Goal: Task Accomplishment & Management: Use online tool/utility

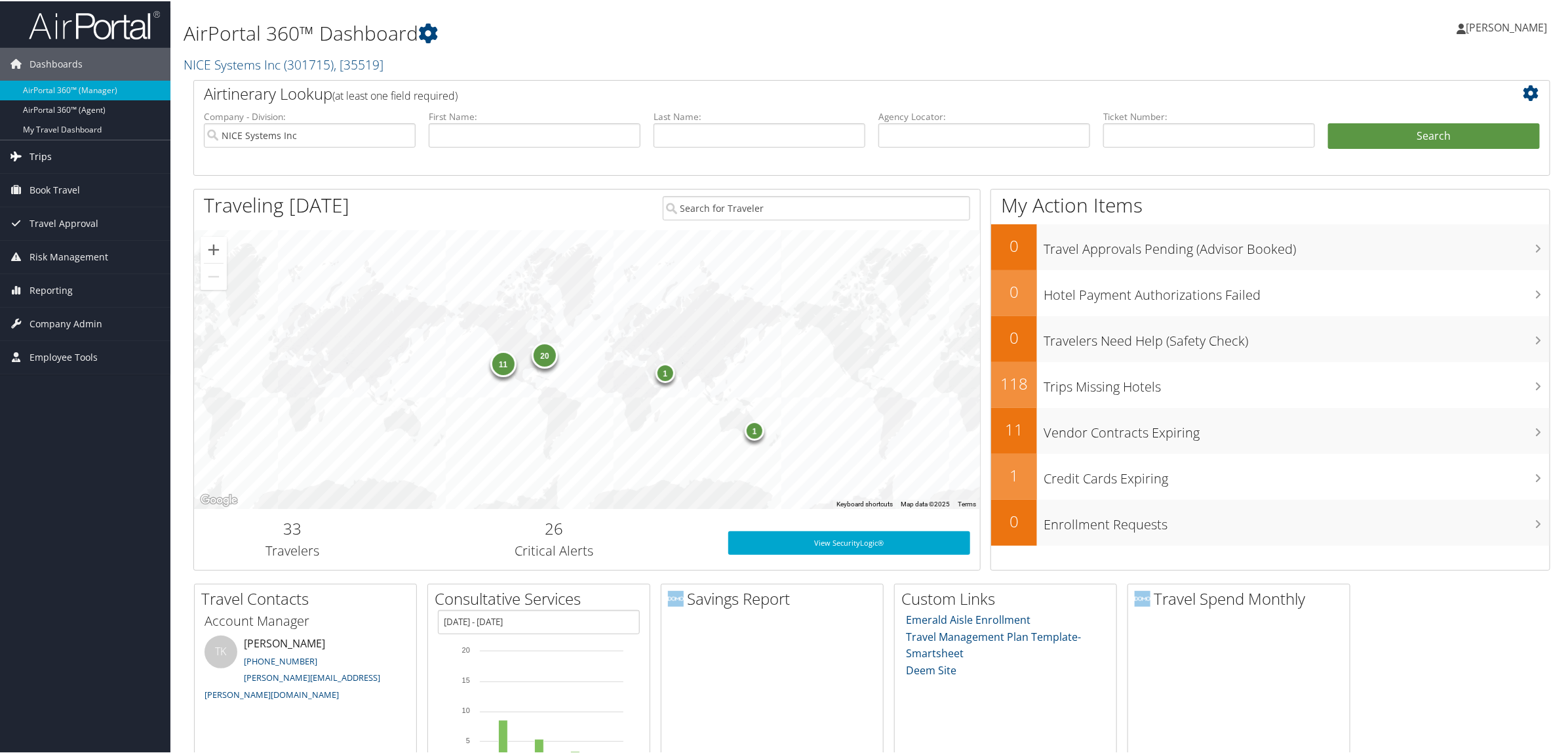
click at [90, 154] on link "Trips" at bounding box center [85, 155] width 171 height 33
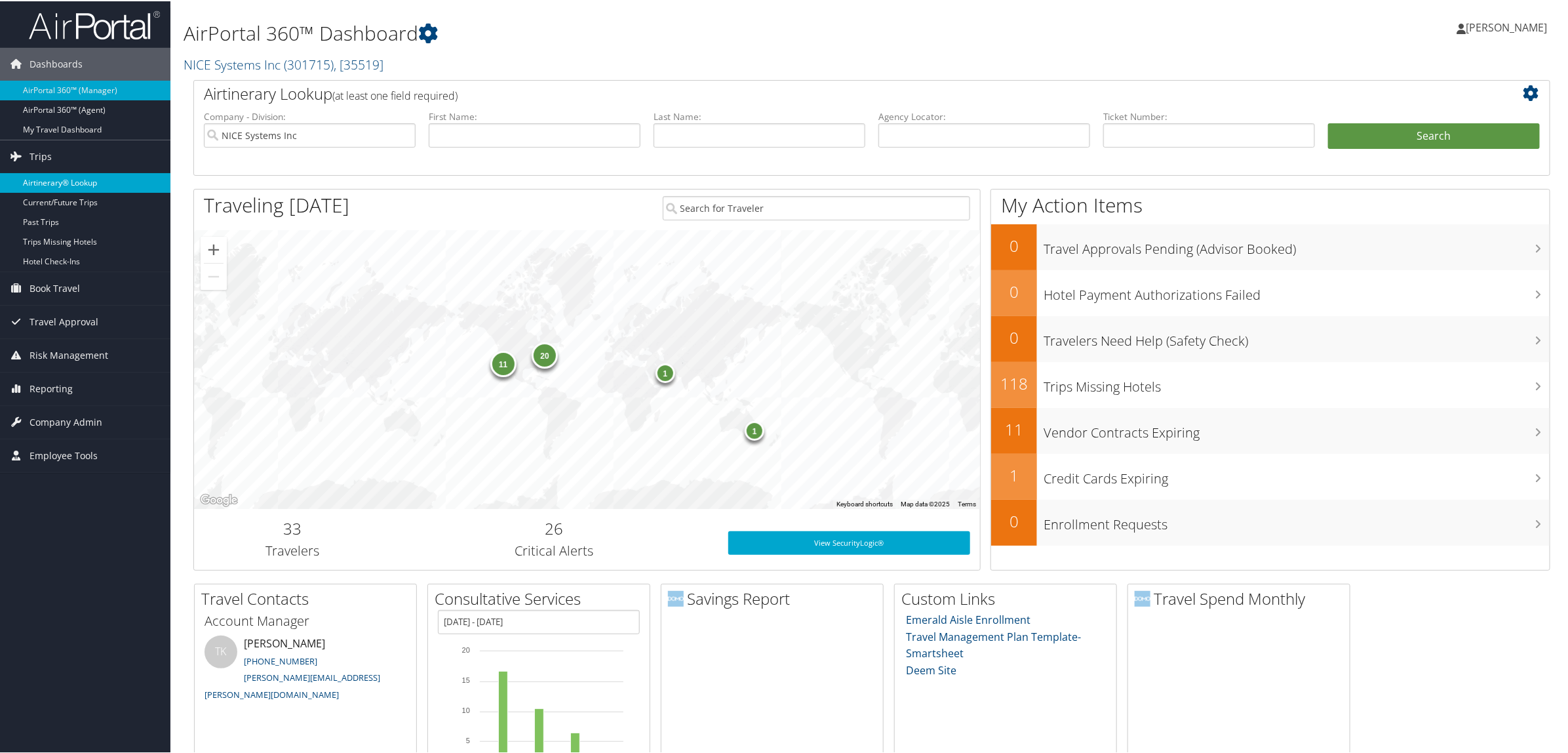
click at [90, 178] on link "Airtinerary® Lookup" at bounding box center [85, 182] width 171 height 20
click at [63, 290] on span "Reporting" at bounding box center [50, 289] width 43 height 33
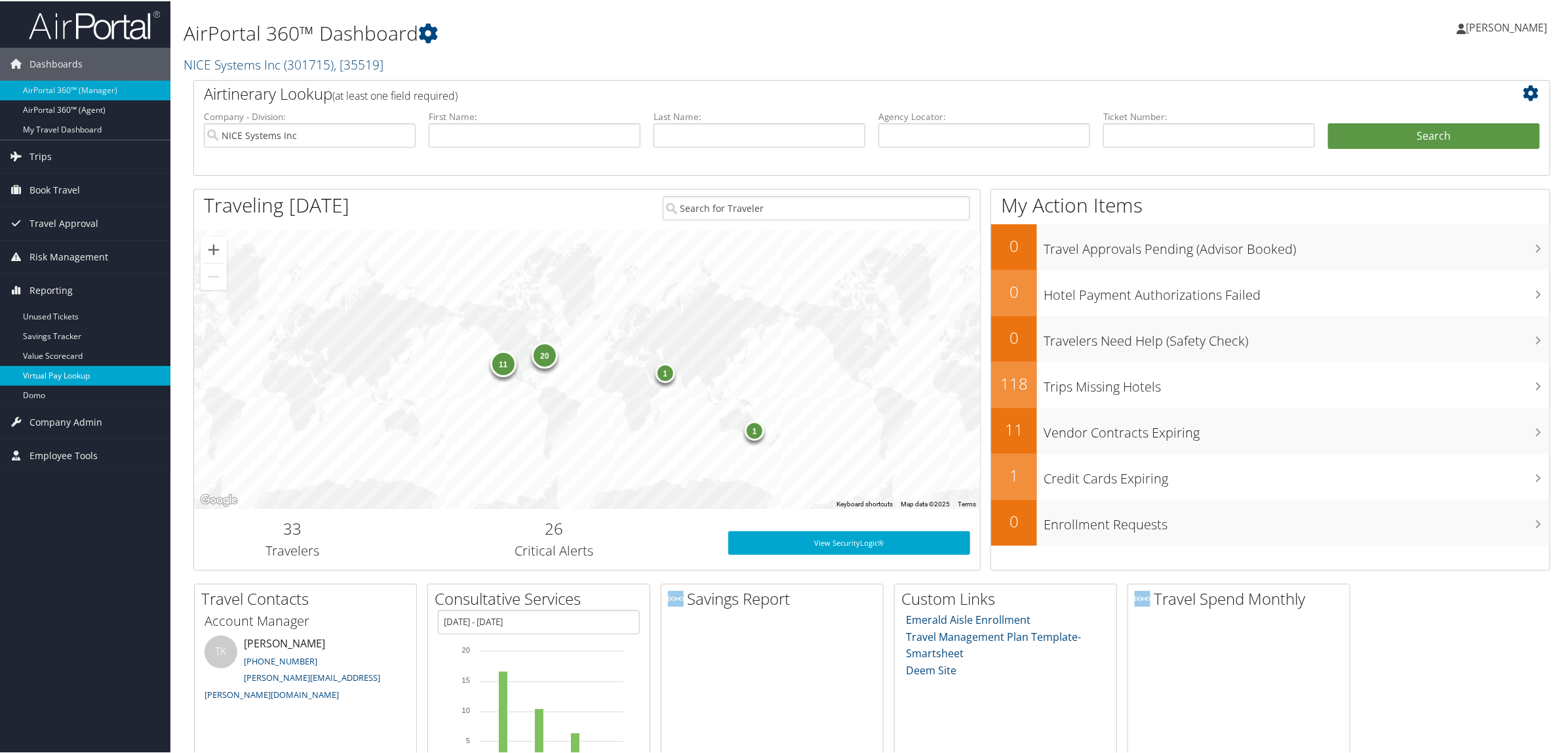
click at [84, 377] on link "Virtual Pay Lookup" at bounding box center [85, 375] width 171 height 20
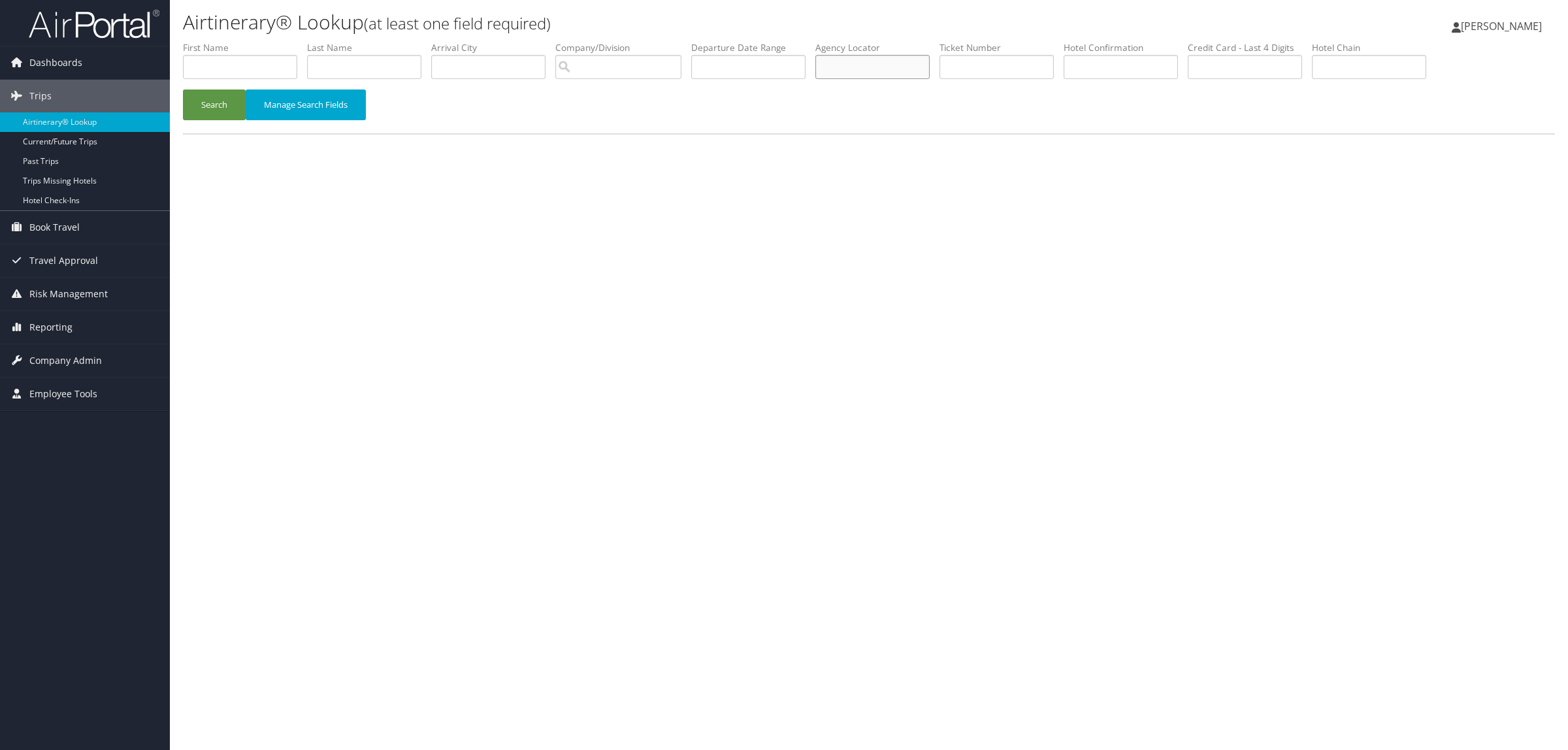
click at [924, 60] on input "text" at bounding box center [872, 67] width 114 height 24
click at [1054, 60] on input "text" at bounding box center [996, 67] width 114 height 24
click at [1127, 56] on input "text" at bounding box center [1121, 67] width 114 height 24
paste input "31722SF045887"
type input "31722SF045887"
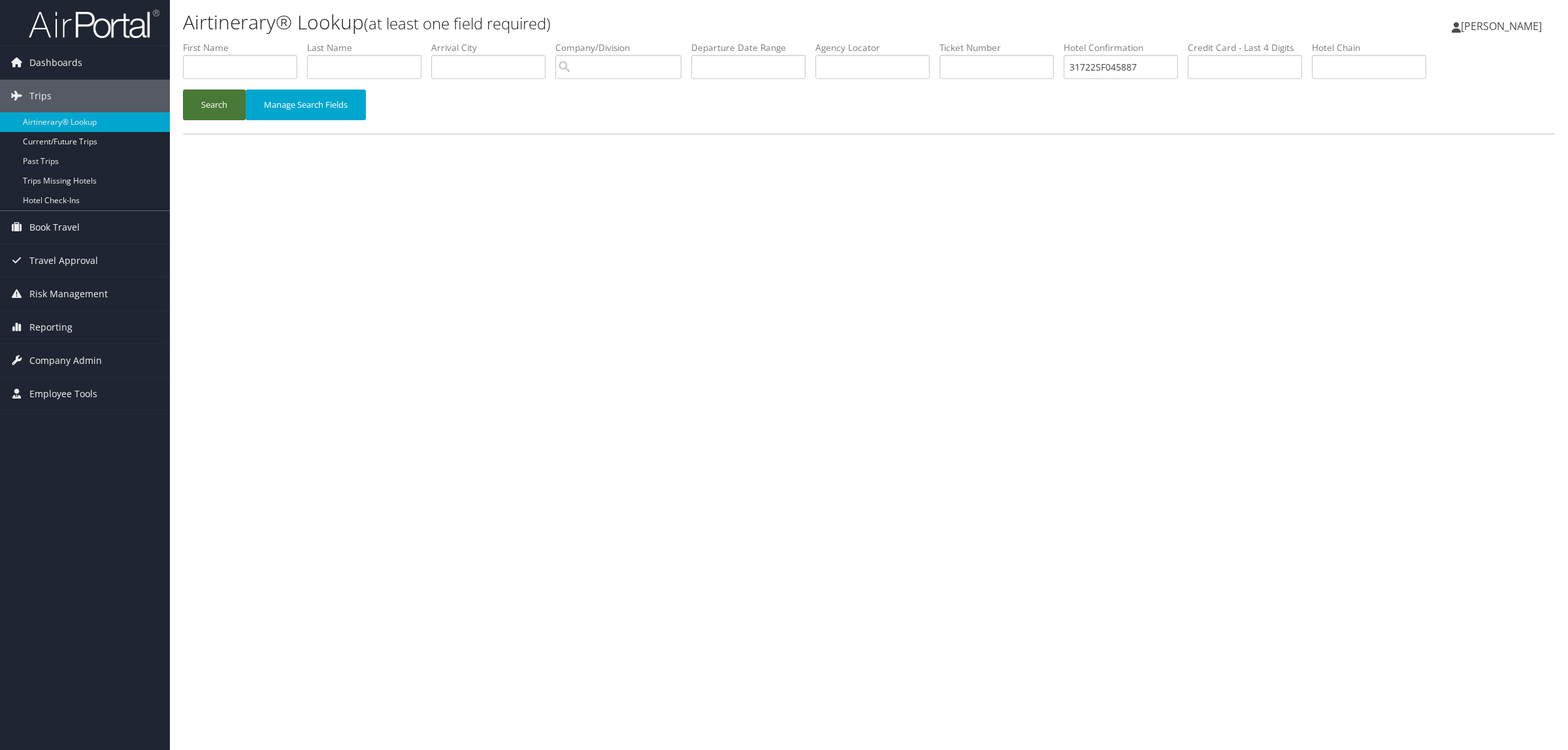
click at [201, 112] on button "Search" at bounding box center [214, 104] width 63 height 30
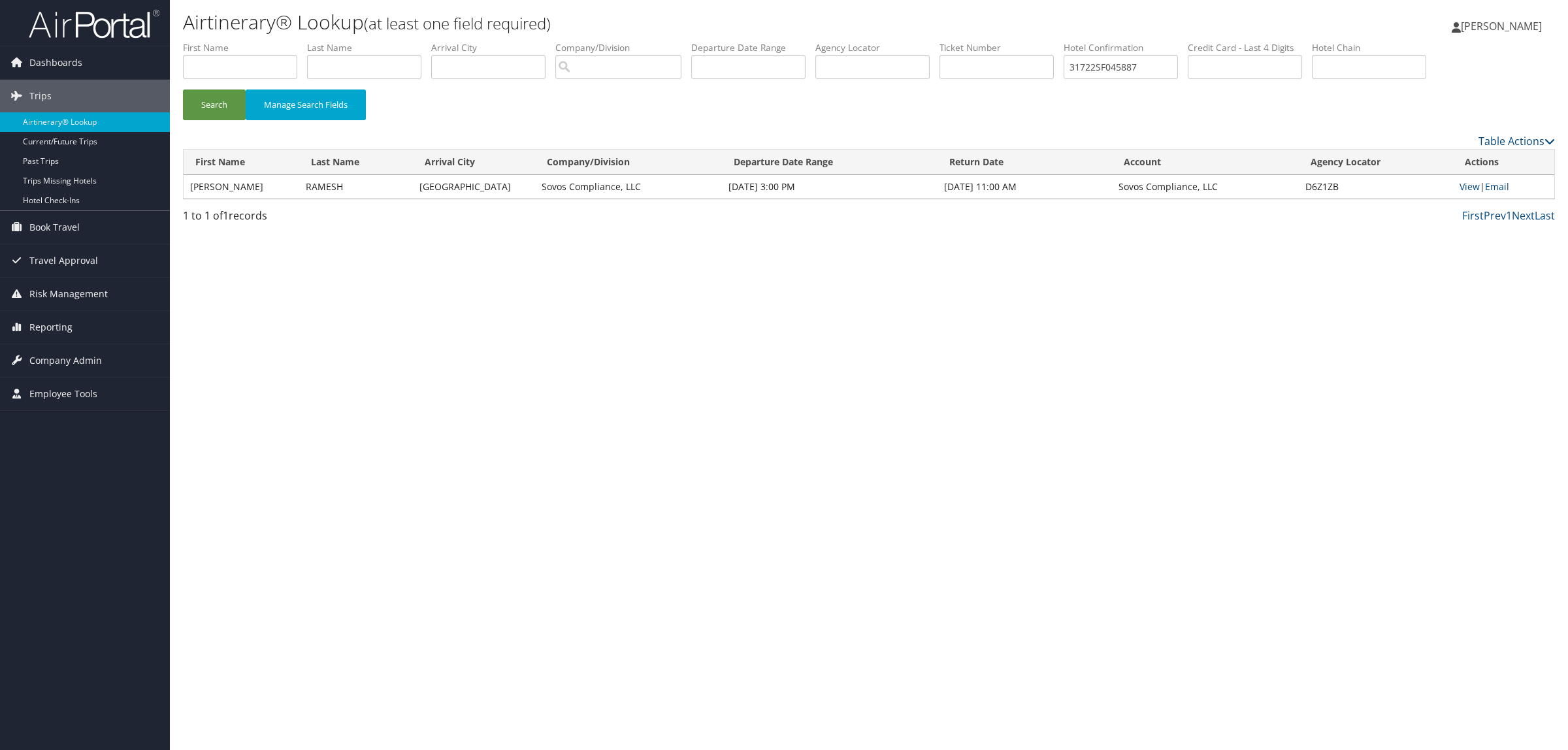
click at [1470, 178] on td "View | Email" at bounding box center [1503, 187] width 101 height 24
click at [1472, 185] on link "View" at bounding box center [1469, 187] width 21 height 13
click at [1464, 181] on link "View" at bounding box center [1469, 187] width 21 height 13
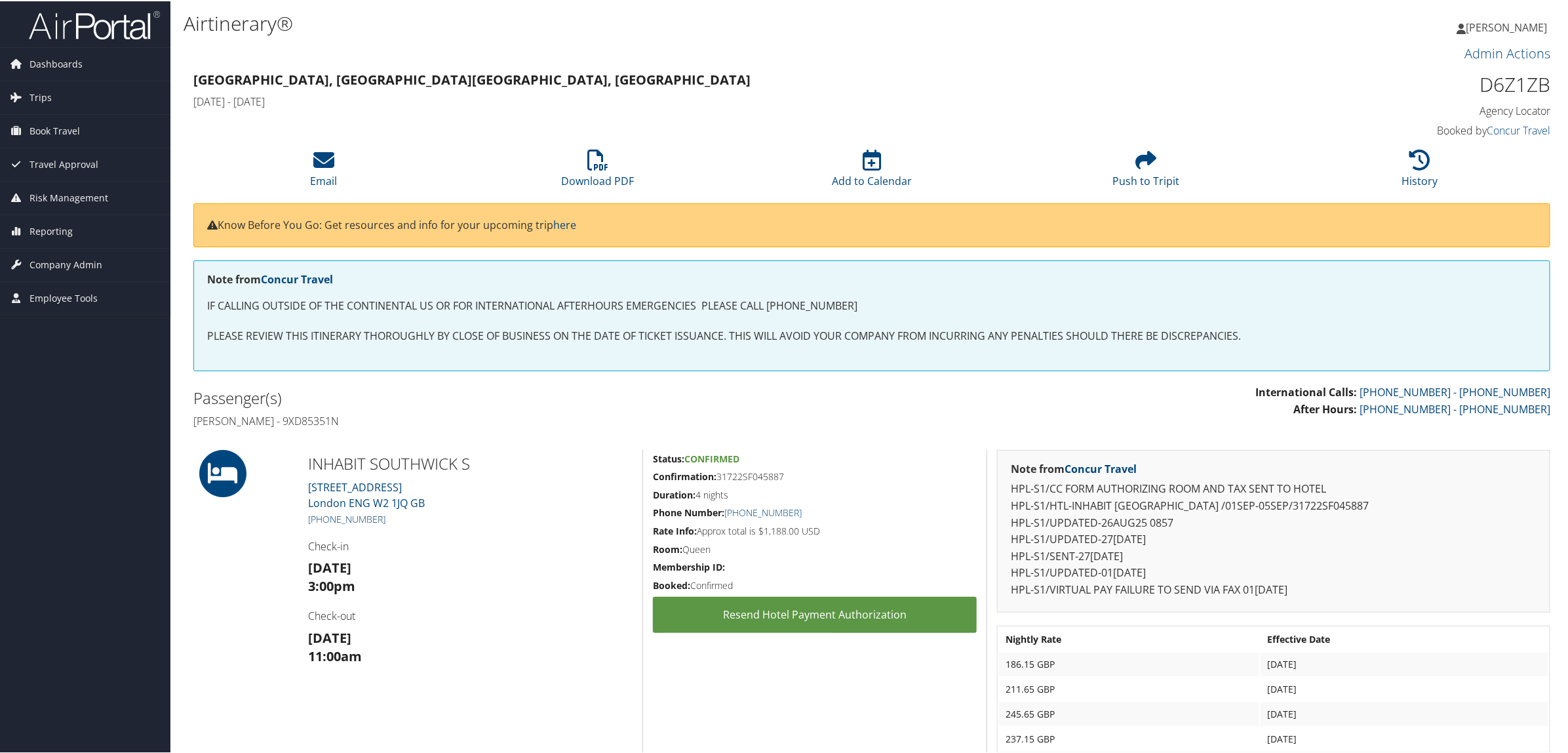
drag, startPoint x: 392, startPoint y: 522, endPoint x: 308, endPoint y: 517, distance: 84.1
click at [308, 517] on h5 "+44 (207) 723-7723" at bounding box center [470, 518] width 325 height 13
copy link "+44 (207) 723-7723"
drag, startPoint x: 1474, startPoint y: 86, endPoint x: 1548, endPoint y: 86, distance: 74.0
click at [1557, 82] on div "Airtinerary® [PERSON_NAME] [PERSON_NAME] My Settings Travel Agency Contacts Log…" at bounding box center [872, 469] width 1403 height 940
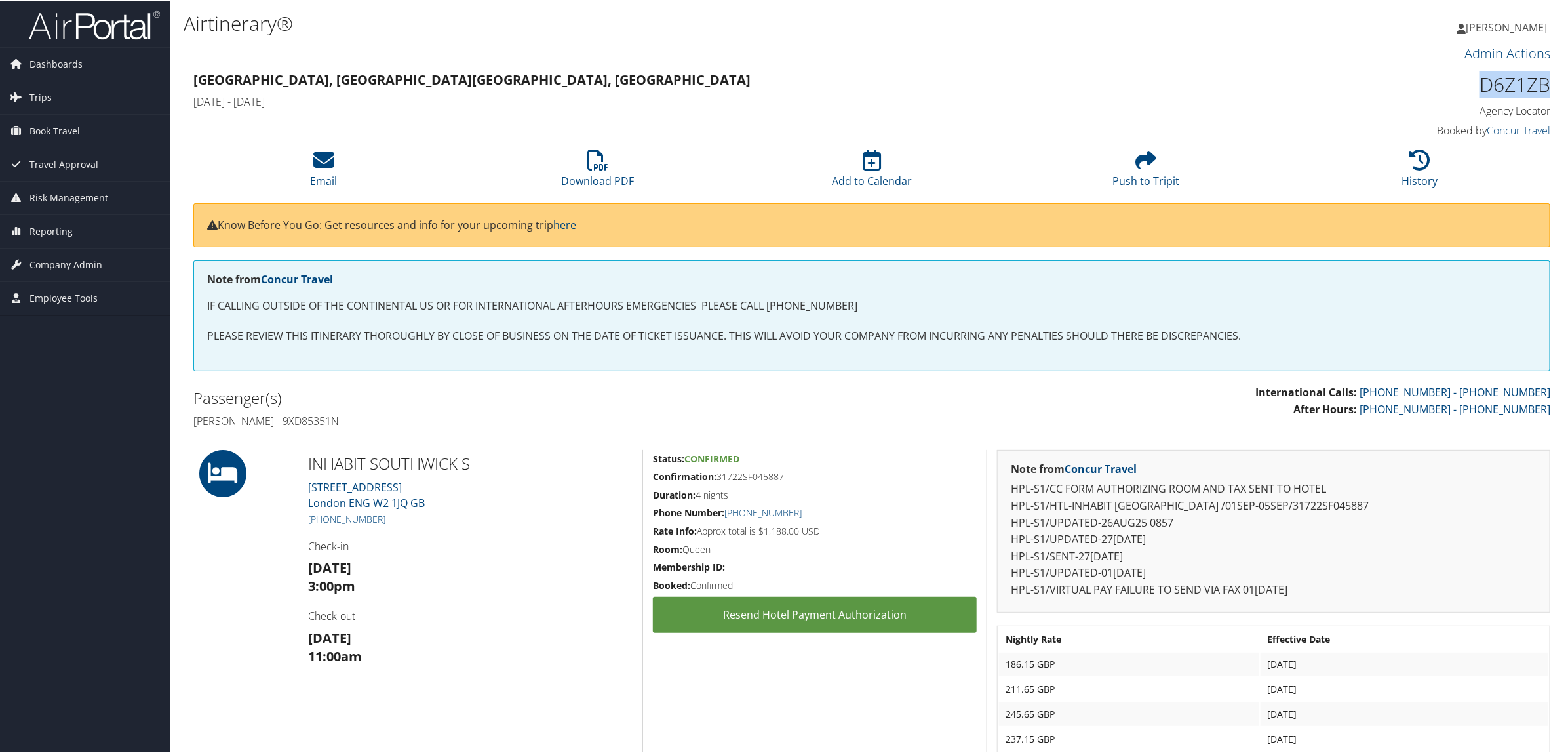
copy h1 "D6Z1ZB"
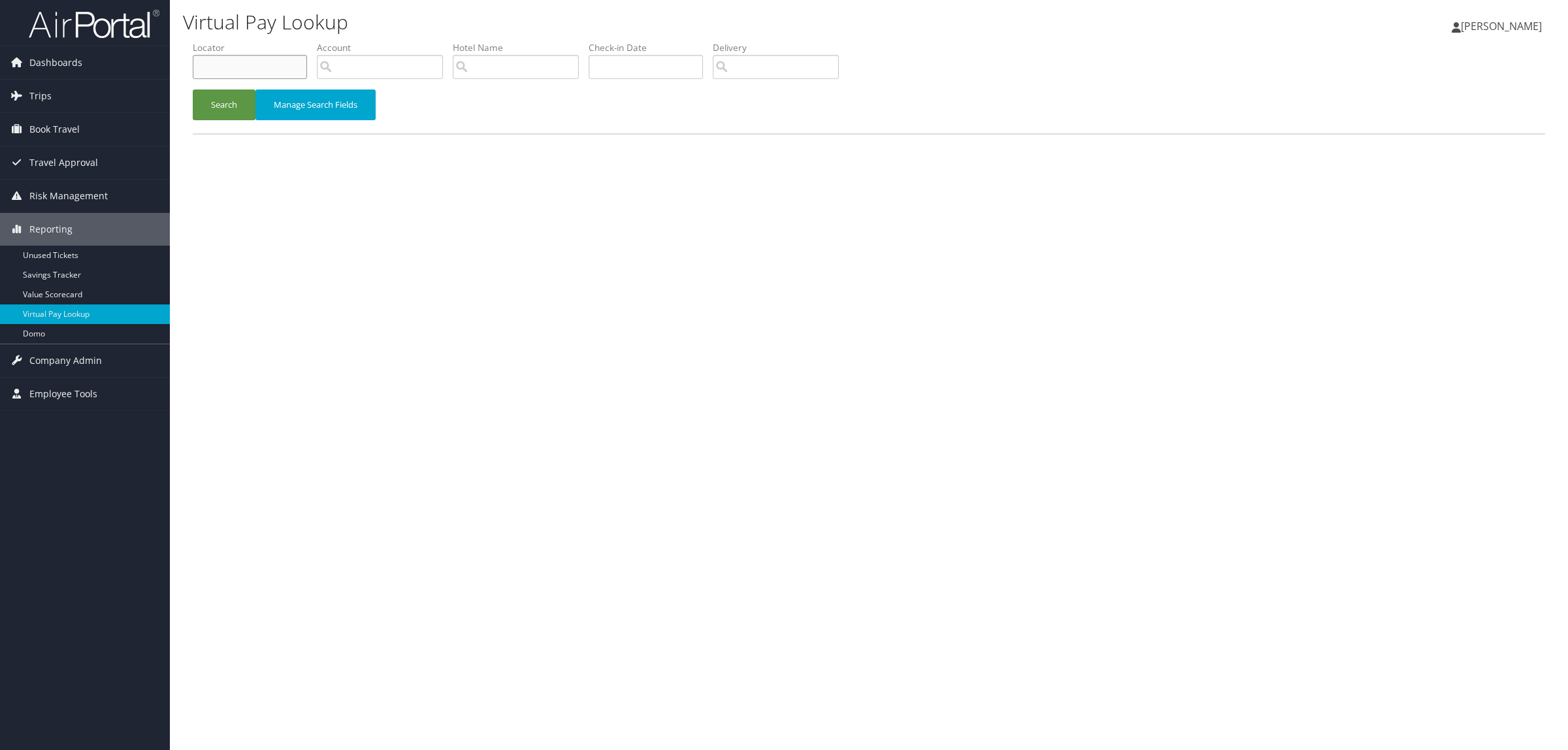
paste input "D6Z1ZB"
type input "D6Z1ZB"
click at [226, 102] on button "Search" at bounding box center [224, 104] width 63 height 30
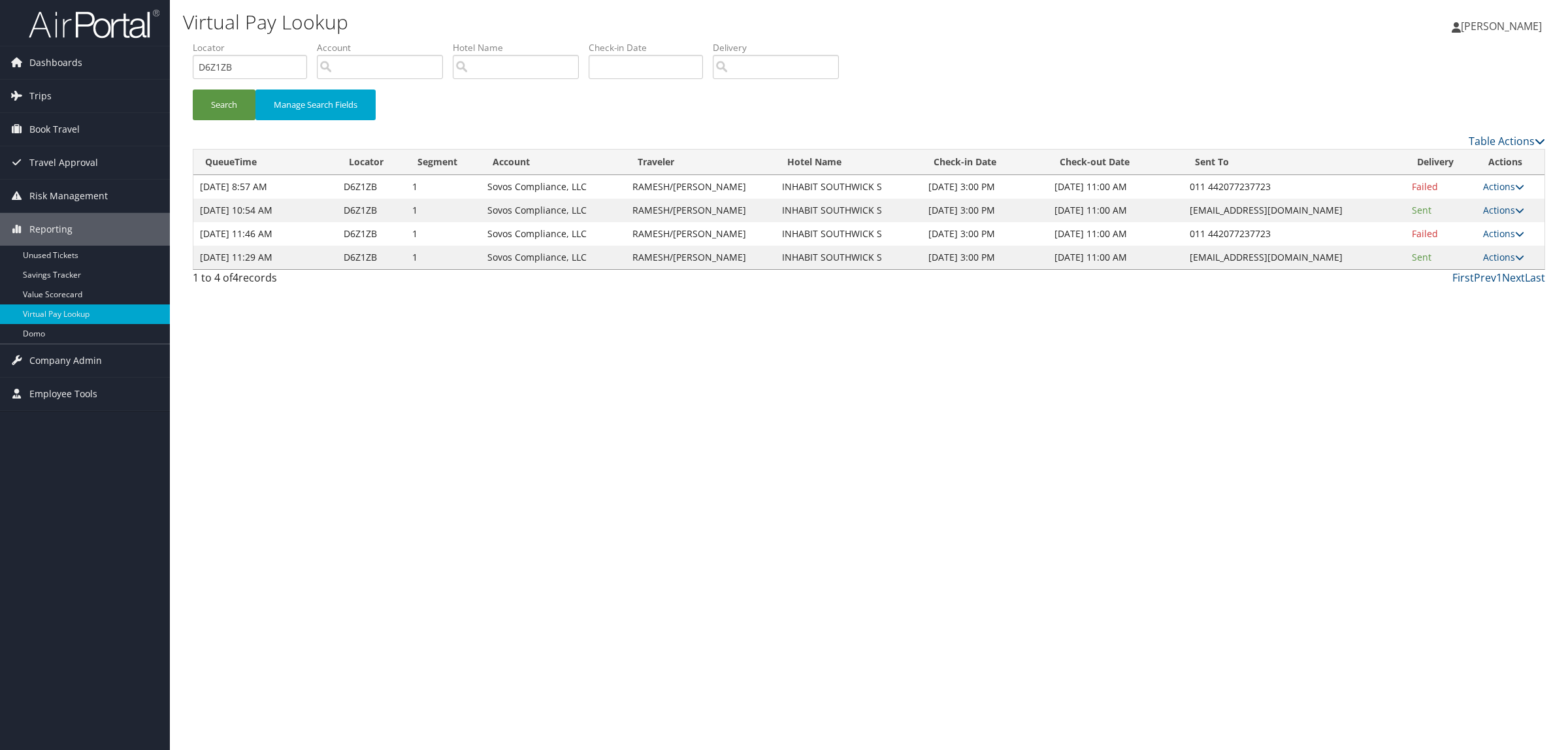
drag, startPoint x: 1179, startPoint y: 253, endPoint x: 1329, endPoint y: 255, distance: 150.0
click at [1329, 255] on td "[EMAIL_ADDRESS][DOMAIN_NAME]" at bounding box center [1294, 257] width 223 height 24
copy td "[EMAIL_ADDRESS][DOMAIN_NAME]"
click at [1501, 259] on link "Actions" at bounding box center [1503, 257] width 41 height 13
click at [1469, 280] on link "Resend" at bounding box center [1477, 276] width 82 height 22
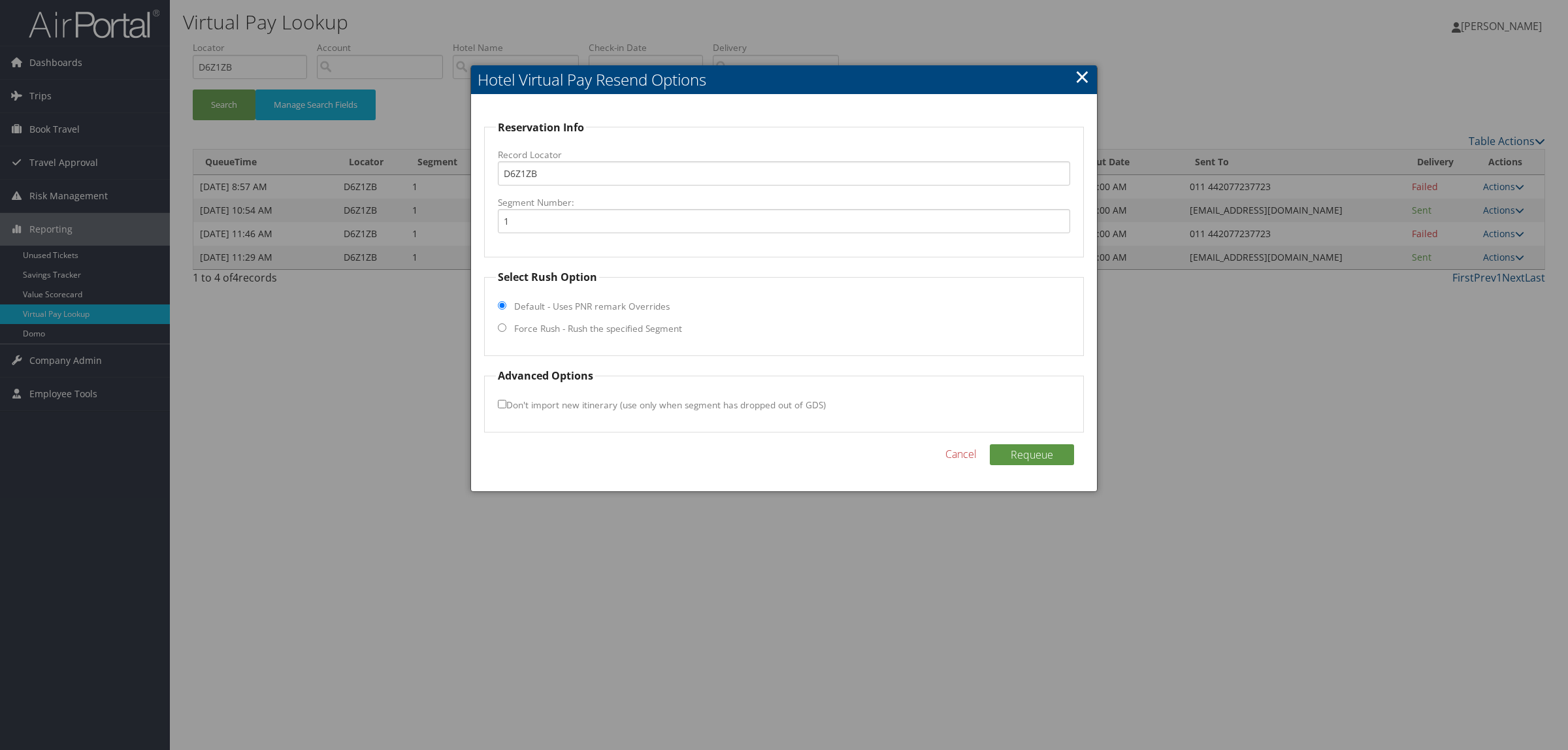
click at [563, 327] on label "Force Rush - Rush the specified Segment" at bounding box center [598, 329] width 168 height 13
click at [506, 327] on input "Force Rush - Rush the specified Segment" at bounding box center [501, 327] width 9 height 9
radio input "true"
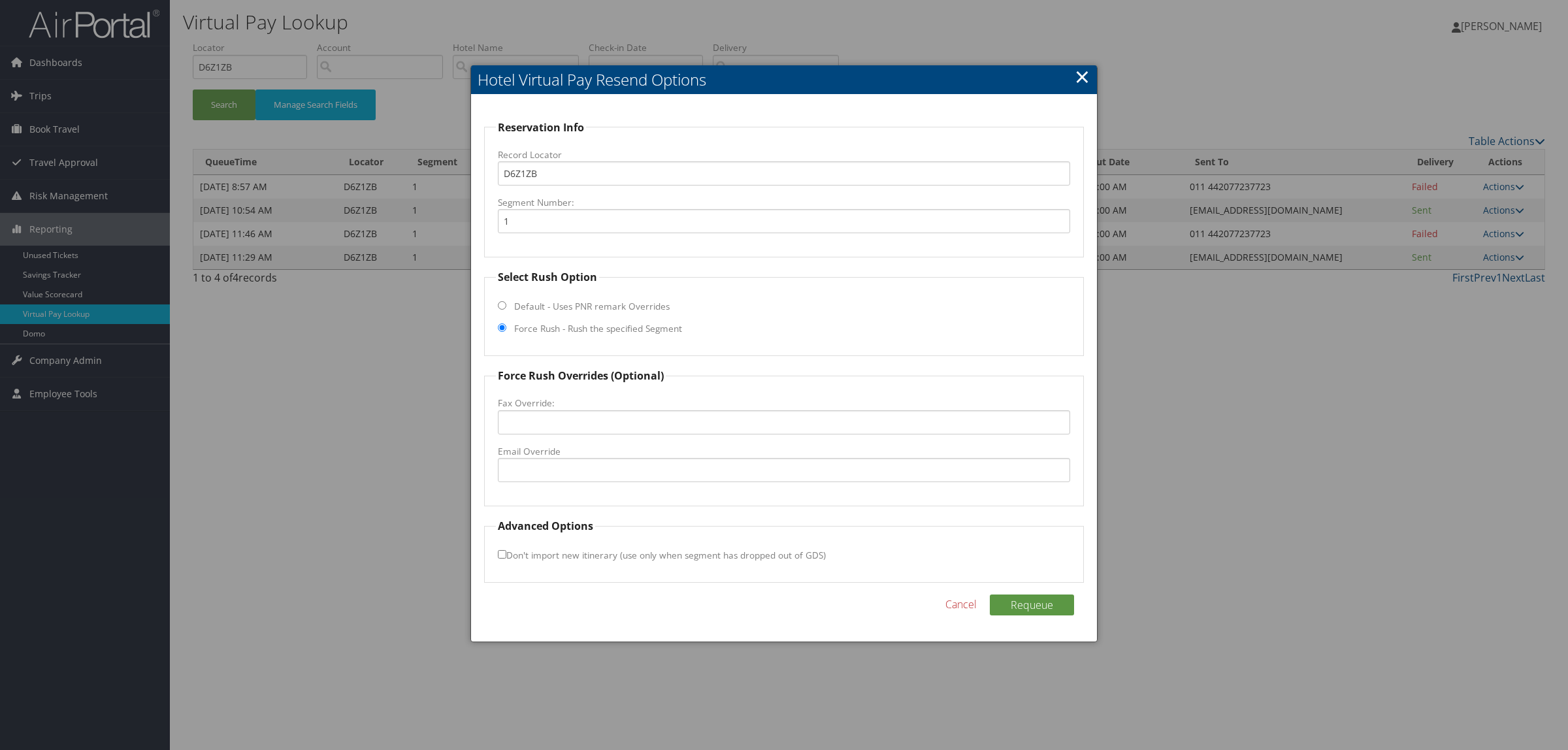
click at [580, 456] on label "Email Override" at bounding box center [783, 451] width 572 height 13
click at [580, 458] on input "Email Override" at bounding box center [783, 470] width 572 height 24
paste input "[EMAIL_ADDRESS][DOMAIN_NAME]"
type input "[EMAIL_ADDRESS][DOMAIN_NAME]"
click at [1033, 598] on button "Requeue" at bounding box center [1031, 605] width 84 height 21
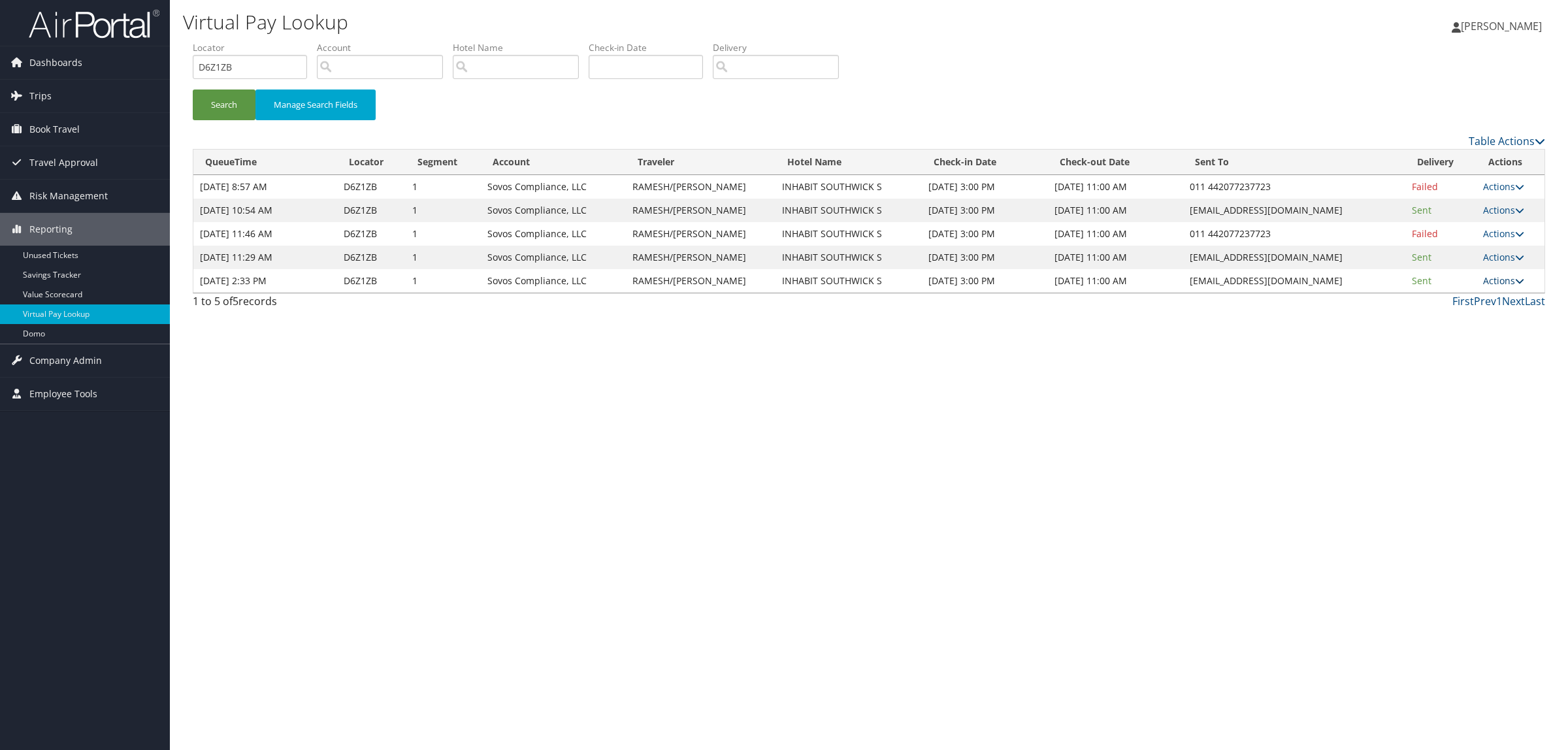
click at [1511, 282] on link "Actions" at bounding box center [1503, 280] width 41 height 13
click at [1491, 301] on link "Resend" at bounding box center [1477, 300] width 82 height 22
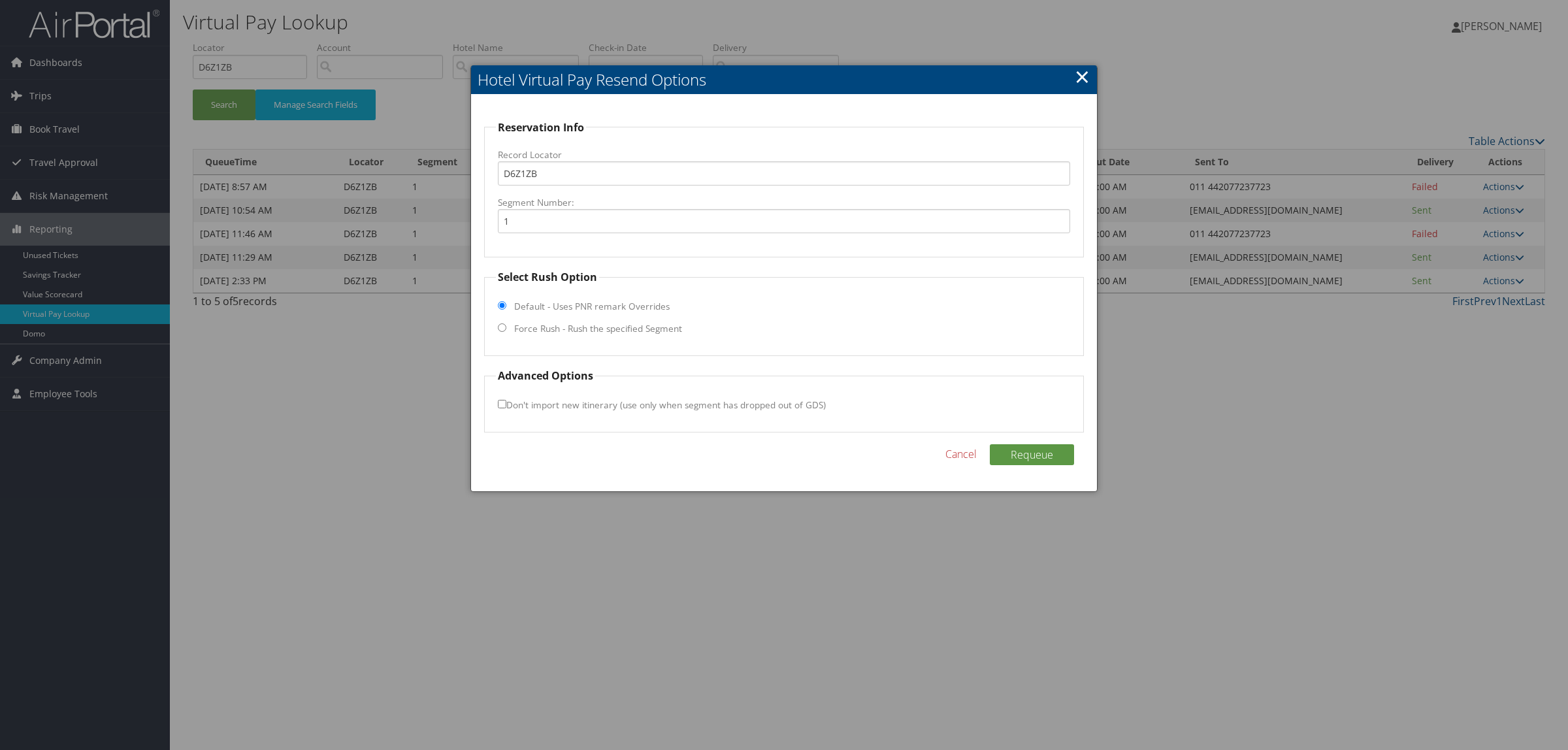
click at [625, 322] on label "Force Rush - Rush the specified Segment" at bounding box center [598, 329] width 168 height 13
click at [506, 323] on input "Force Rush - Rush the specified Segment" at bounding box center [501, 327] width 9 height 9
radio input "true"
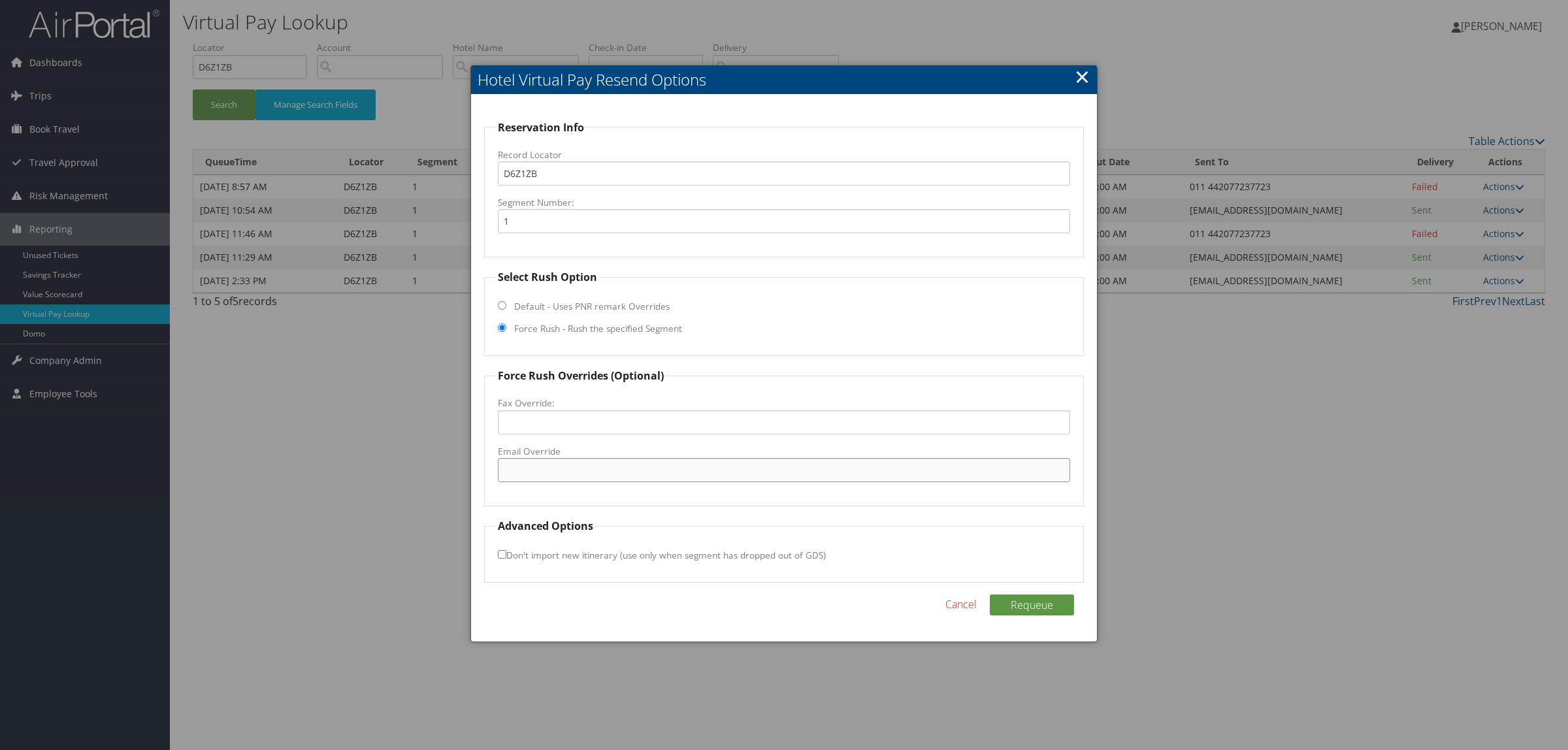
paste input "[EMAIL_ADDRESS][DOMAIN_NAME]"
type input "[EMAIL_ADDRESS][DOMAIN_NAME]"
click at [1047, 608] on button "Requeue" at bounding box center [1031, 605] width 84 height 21
